Goal: Task Accomplishment & Management: Manage account settings

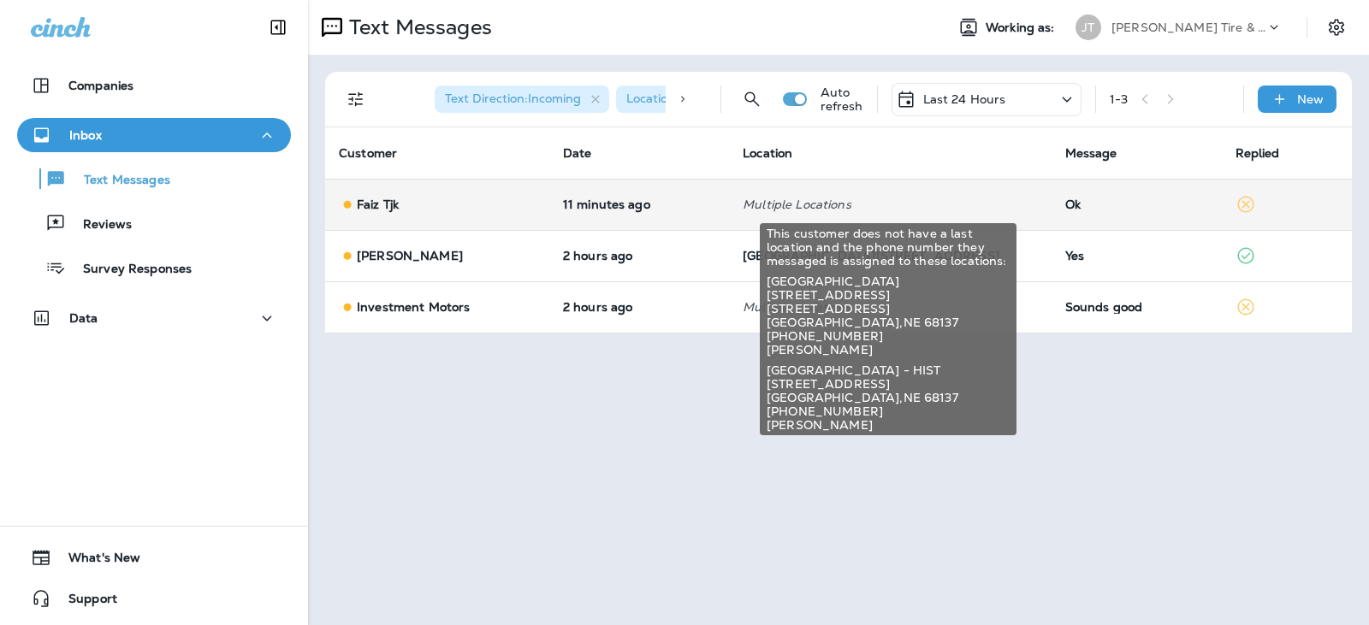
click at [980, 210] on p "Multiple Locations" at bounding box center [889, 205] width 294 height 14
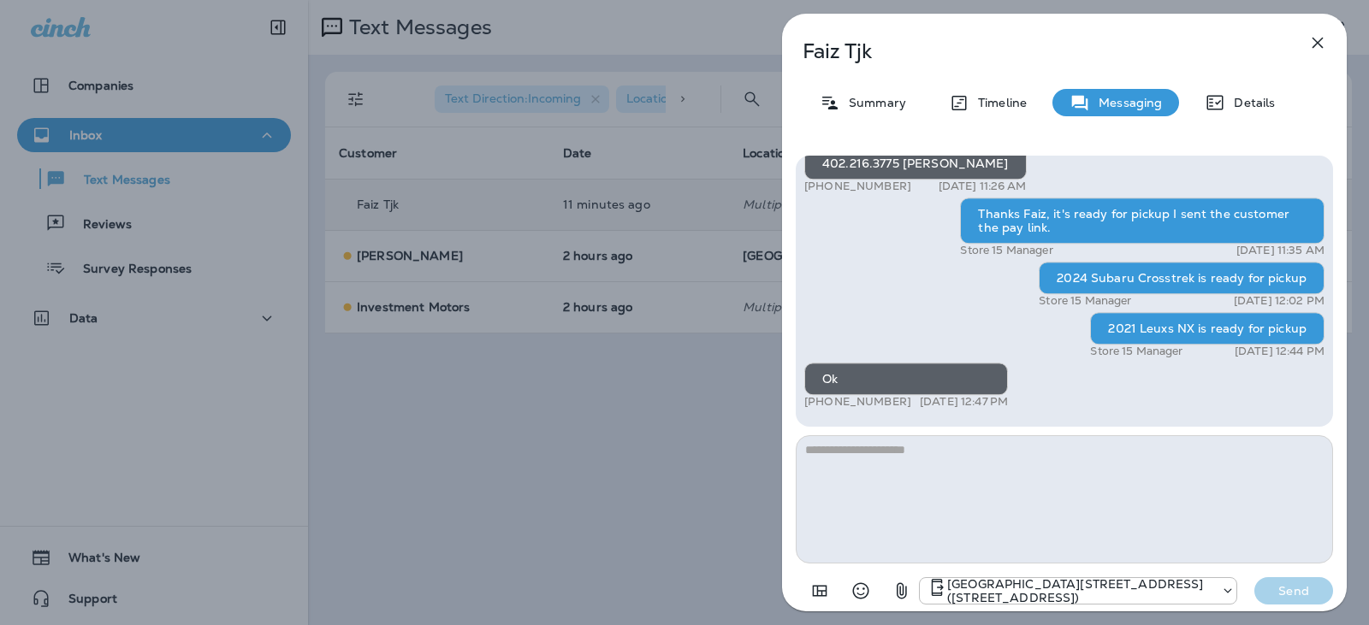
click at [1316, 41] on icon "button" at bounding box center [1317, 43] width 11 height 11
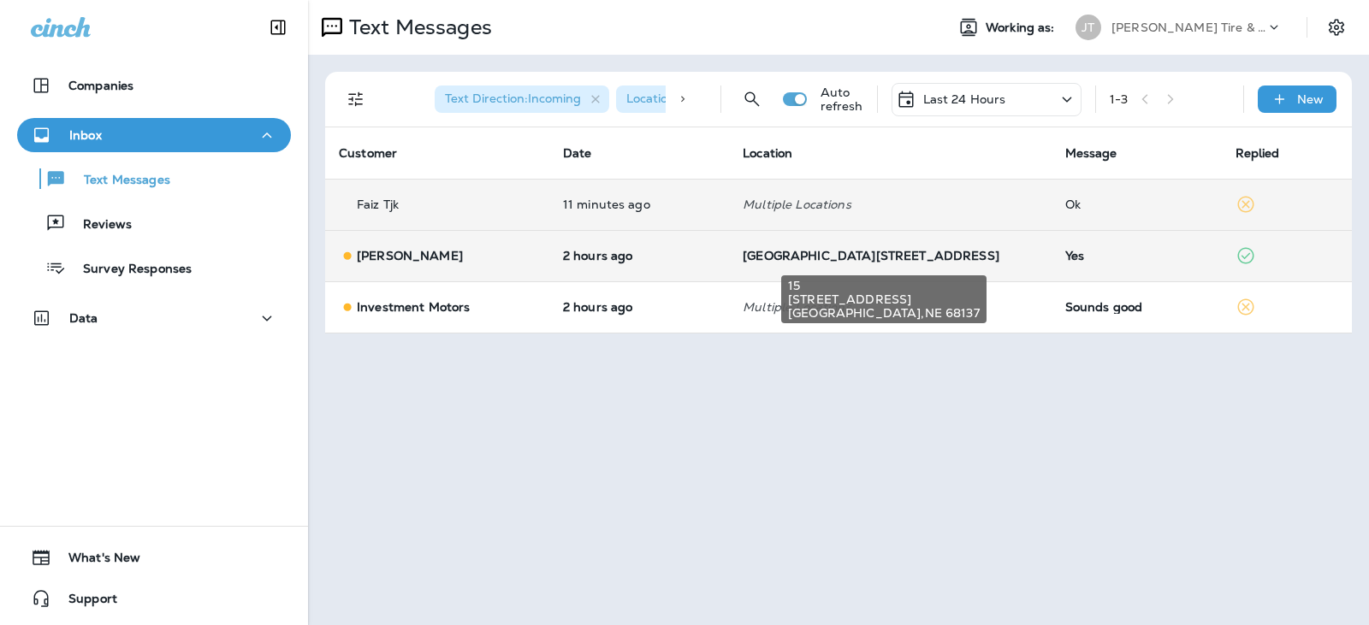
click at [823, 255] on span "[GEOGRAPHIC_DATA][STREET_ADDRESS]" at bounding box center [870, 255] width 257 height 15
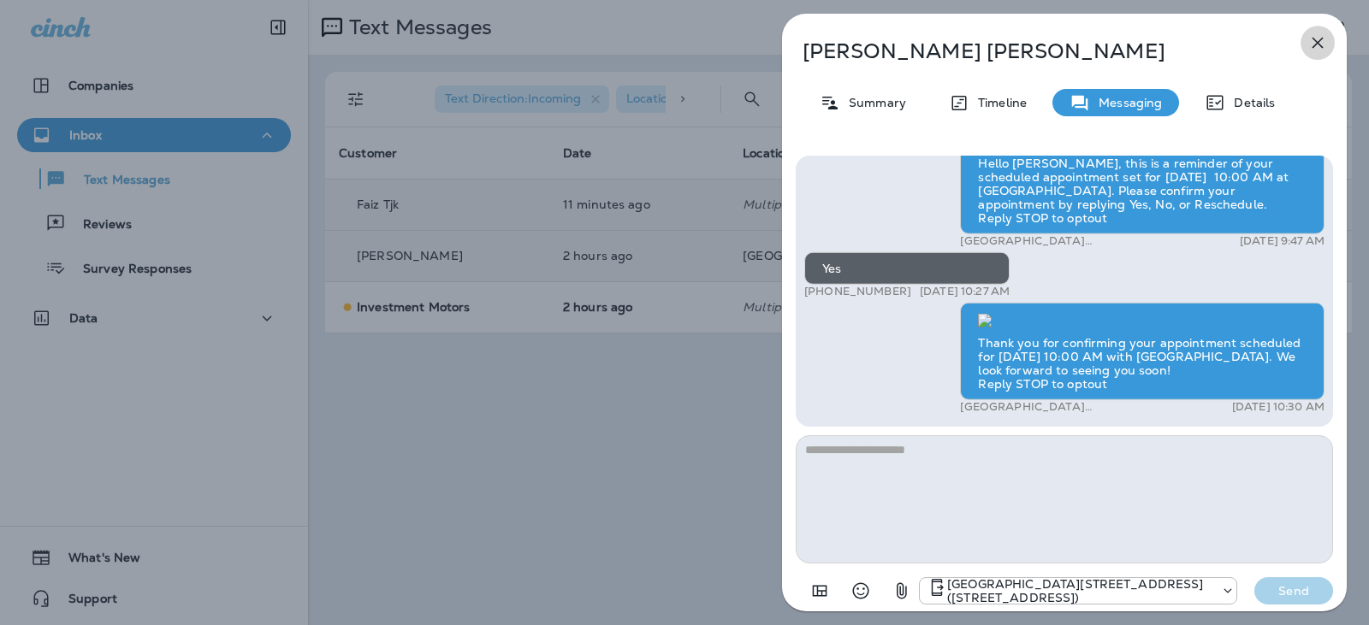
click at [1319, 42] on icon "button" at bounding box center [1317, 43] width 11 height 11
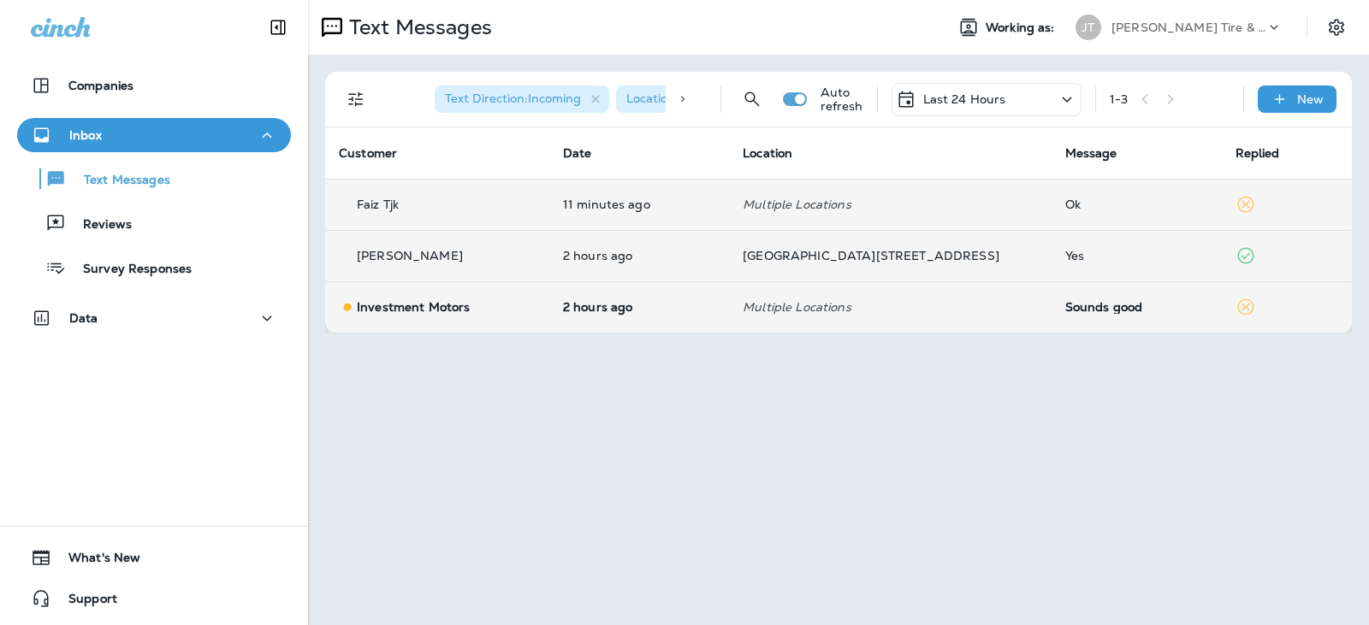
click at [729, 297] on td "2 hours ago" at bounding box center [639, 306] width 180 height 51
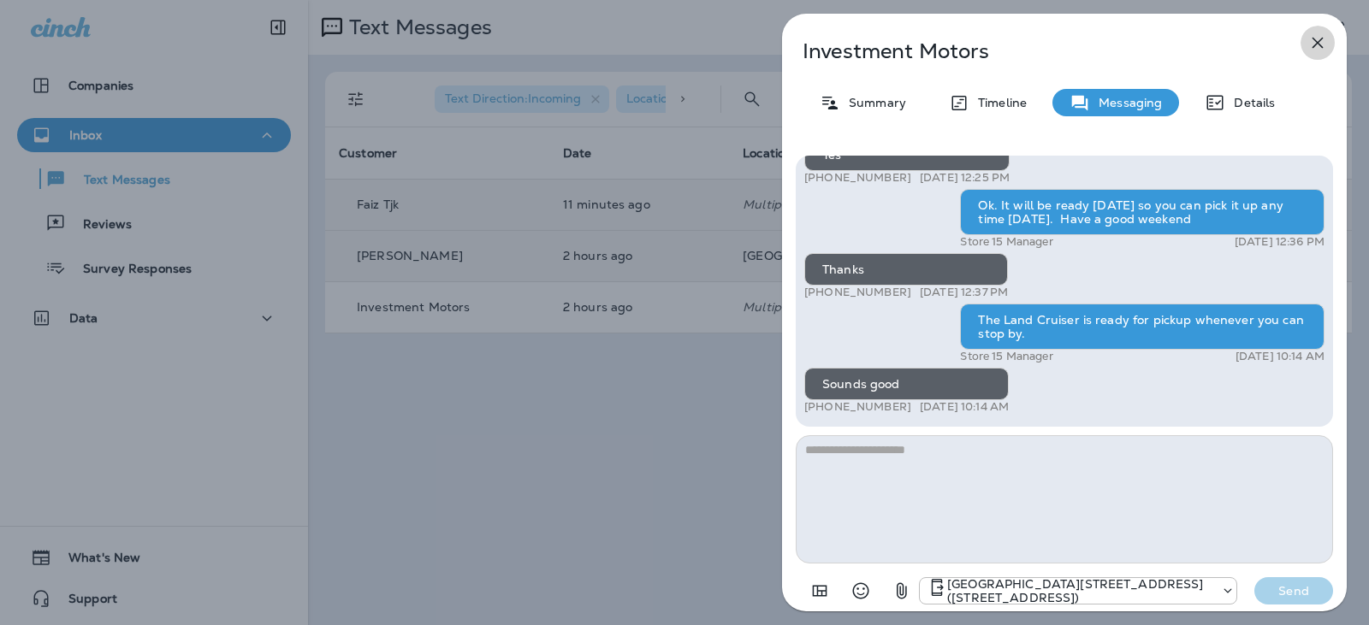
click at [1318, 44] on icon "button" at bounding box center [1317, 43] width 11 height 11
